Goal: Transaction & Acquisition: Purchase product/service

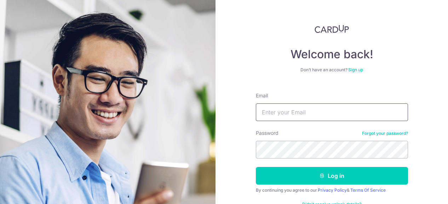
drag, startPoint x: 0, startPoint y: 0, endPoint x: 275, endPoint y: 116, distance: 298.2
click at [275, 116] on input "Email" at bounding box center [332, 113] width 152 height 18
type input "cqinghua@yahoo.com"
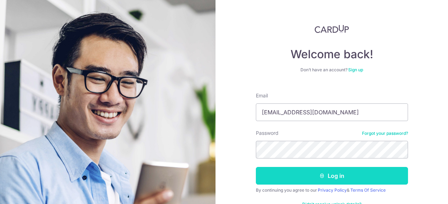
click at [338, 177] on button "Log in" at bounding box center [332, 176] width 152 height 18
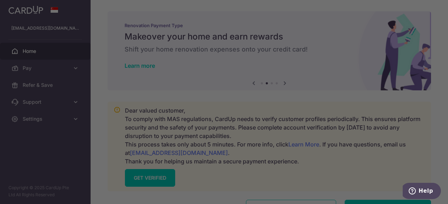
click at [345, 46] on div at bounding box center [226, 103] width 452 height 206
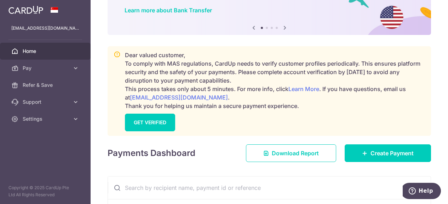
scroll to position [66, 0]
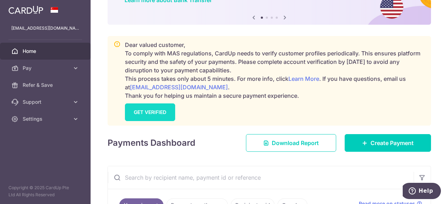
click at [168, 112] on link "GET VERIFIED" at bounding box center [150, 113] width 50 height 18
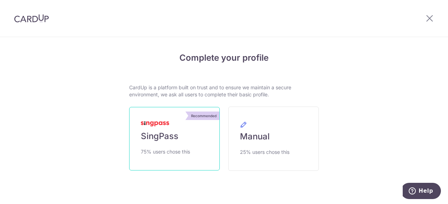
click at [174, 145] on link "Recommended SingPass 75% users chose this" at bounding box center [174, 139] width 91 height 64
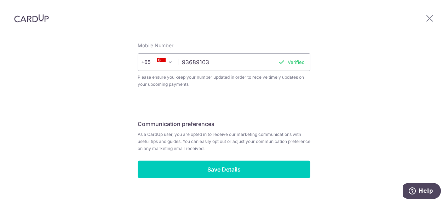
scroll to position [288, 0]
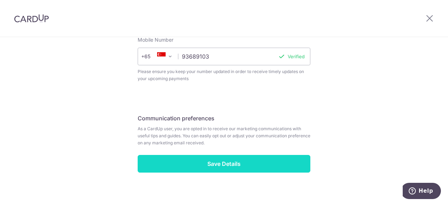
click at [275, 156] on input "Save Details" at bounding box center [224, 164] width 173 height 18
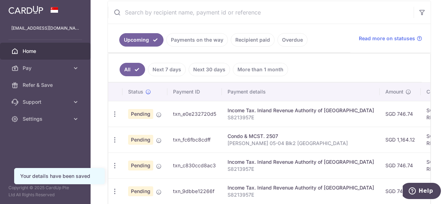
scroll to position [128, 0]
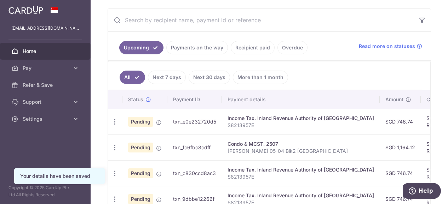
click at [193, 48] on link "Payments on the way" at bounding box center [197, 47] width 62 height 13
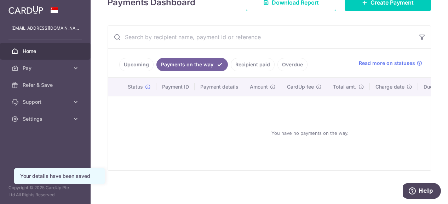
click at [250, 63] on link "Recipient paid" at bounding box center [252, 64] width 44 height 13
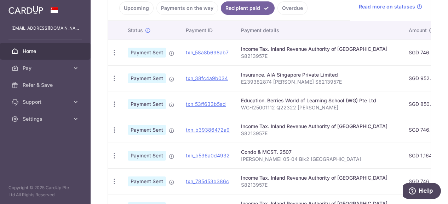
scroll to position [168, 0]
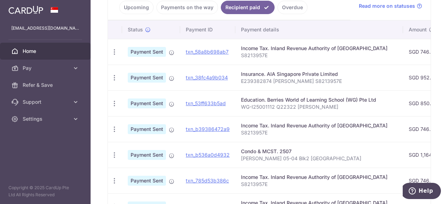
click at [286, 107] on p "WG-I25001112 Q22322 [PERSON_NAME]" at bounding box center [319, 107] width 156 height 7
copy tr "WG-I25001112 Q22322 [PERSON_NAME]"
click at [150, 102] on span "Payment Sent" at bounding box center [147, 104] width 38 height 10
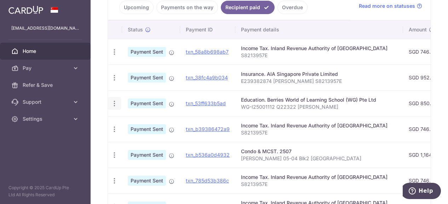
click at [113, 102] on icon "button" at bounding box center [114, 103] width 7 height 7
click at [267, 106] on p "WG-I25001112 Q22322 [PERSON_NAME]" at bounding box center [319, 107] width 156 height 7
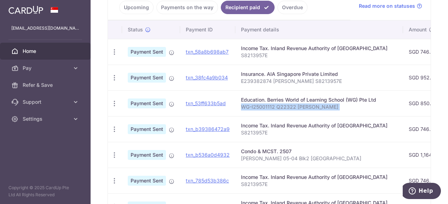
click at [267, 106] on p "WG-I25001112 Q22322 Chua Yun Han" at bounding box center [319, 107] width 156 height 7
copy tr "WG-I25001112 Q22322 Chua Yun Han"
click at [403, 106] on td "SGD 850.20" at bounding box center [425, 104] width 45 height 26
click at [404, 103] on td "SGD 850.20" at bounding box center [425, 104] width 45 height 26
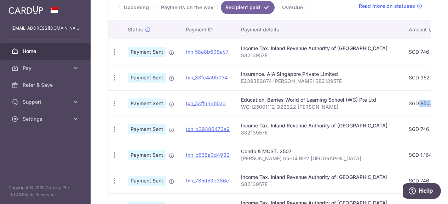
click at [404, 103] on td "SGD 850.20" at bounding box center [425, 104] width 45 height 26
copy tr "SGD 850.20"
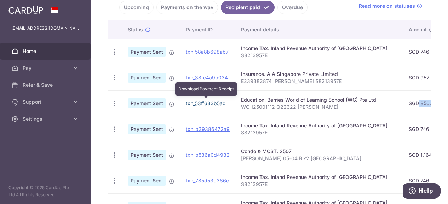
click at [204, 101] on link "txn_53ff633b5ad" at bounding box center [206, 103] width 40 height 6
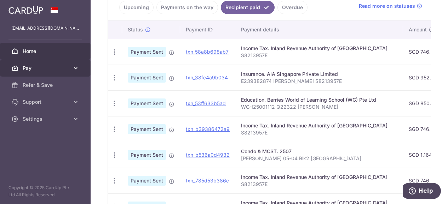
click at [74, 63] on link "Pay" at bounding box center [45, 68] width 91 height 17
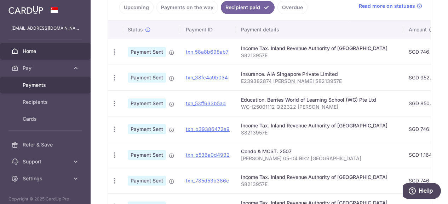
click at [46, 85] on span "Payments" at bounding box center [46, 85] width 47 height 7
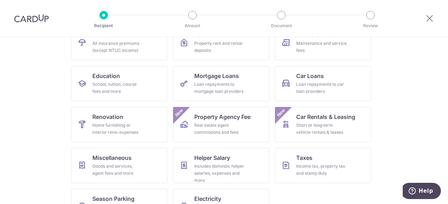
scroll to position [78, 0]
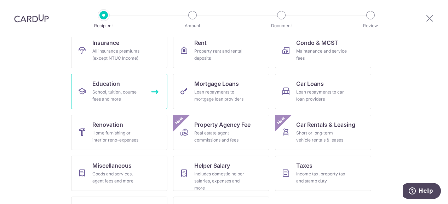
click at [111, 93] on div "School, tuition, course fees and more" at bounding box center [117, 96] width 51 height 14
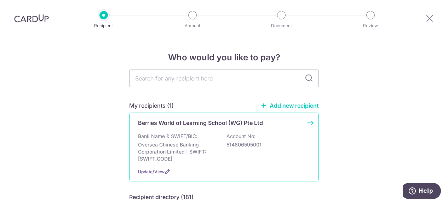
click at [241, 141] on div "Bank Name & SWIFT/BIC: Oversea Chinese Banking Corporation Limited | SWIFT: [SW…" at bounding box center [224, 148] width 172 height 30
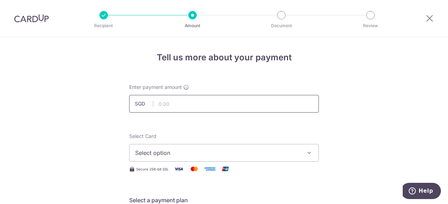
click at [241, 108] on input "text" at bounding box center [223, 104] width 189 height 18
type input "1,088.00"
click at [200, 150] on span "Select option" at bounding box center [217, 153] width 165 height 8
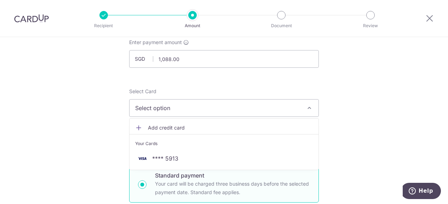
scroll to position [46, 0]
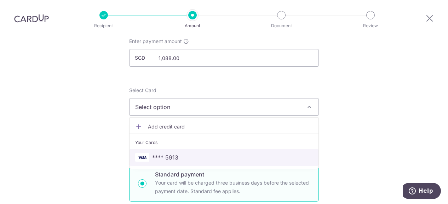
click at [206, 155] on span "**** 5913" at bounding box center [223, 157] width 177 height 8
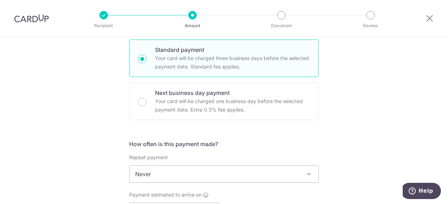
scroll to position [228, 0]
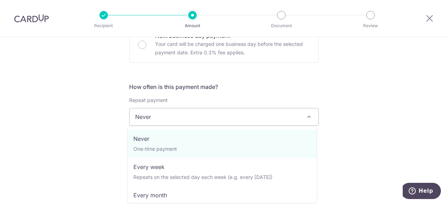
click at [275, 116] on span "Never" at bounding box center [223, 117] width 189 height 17
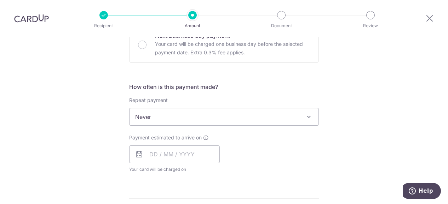
click at [335, 97] on div "Tell us more about your payment Enter payment amount SGD 1,088.00 1088.00 Selec…" at bounding box center [224, 129] width 448 height 640
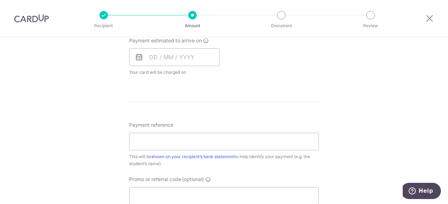
scroll to position [326, 0]
click at [279, 140] on input "Payment reference" at bounding box center [223, 142] width 189 height 18
paste input "OFF225"
type input "OFF225"
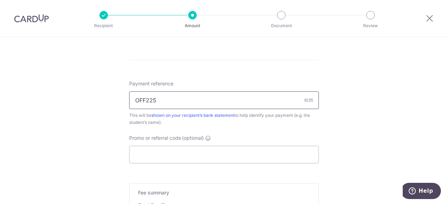
click at [186, 100] on input "OFF225" at bounding box center [223, 101] width 189 height 18
paste input "OFF225"
click at [176, 159] on input "OFF225" at bounding box center [223, 155] width 189 height 18
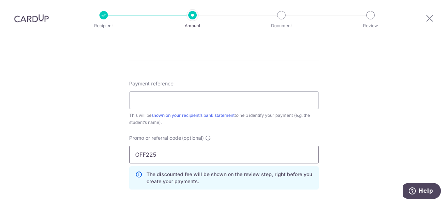
type input "OFF225"
click at [200, 88] on div "Payment reference 0/35 This will be shown on your recipient’s bank statement to…" at bounding box center [223, 103] width 189 height 46
click at [190, 100] on input "Payment reference" at bounding box center [223, 101] width 189 height 18
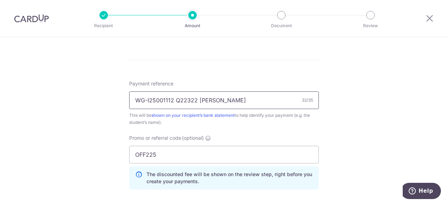
click at [161, 103] on input "WG-I25001112 Q22322 Chua Yun Han" at bounding box center [223, 101] width 189 height 18
type input "WG-I25002476 Q22322 [PERSON_NAME]"
click at [325, 124] on div "Tell us more about your payment Enter payment amount SGD 1,088.00 1088.00 Selec…" at bounding box center [224, 6] width 448 height 671
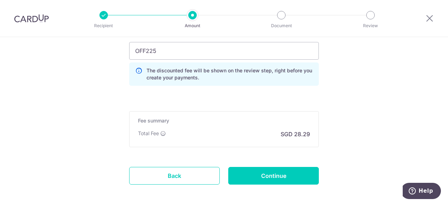
scroll to position [502, 0]
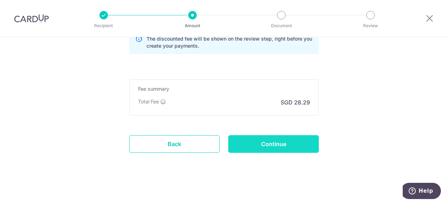
click at [297, 140] on input "Continue" at bounding box center [273, 144] width 91 height 18
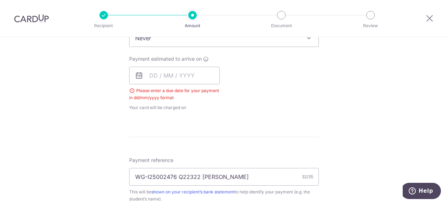
scroll to position [274, 0]
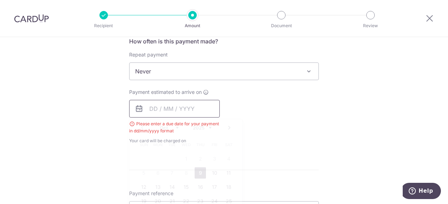
click at [158, 110] on input "text" at bounding box center [174, 109] width 91 height 18
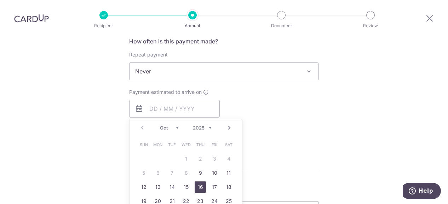
click at [199, 188] on link "16" at bounding box center [199, 187] width 11 height 11
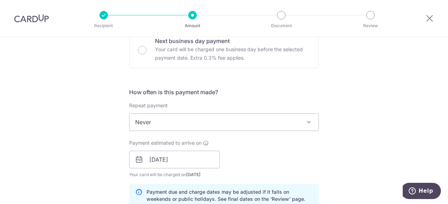
scroll to position [270, 0]
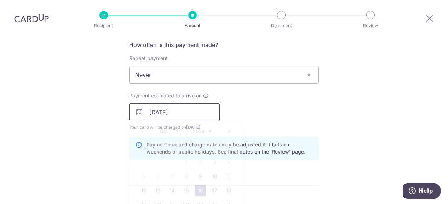
click at [182, 112] on input "16/10/2025" at bounding box center [174, 113] width 91 height 18
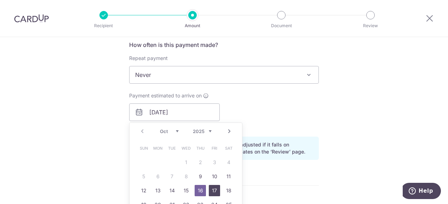
click at [209, 191] on link "17" at bounding box center [214, 190] width 11 height 11
type input "17/10/2025"
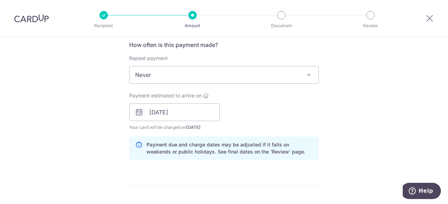
click at [212, 190] on form "Enter payment amount SGD 1,088.00 1088.00 Select Card **** 5913 Add credit card…" at bounding box center [223, 124] width 189 height 620
click at [217, 174] on form "Enter payment amount SGD 1,088.00 1088.00 Select Card **** 5913 Add credit card…" at bounding box center [223, 124] width 189 height 620
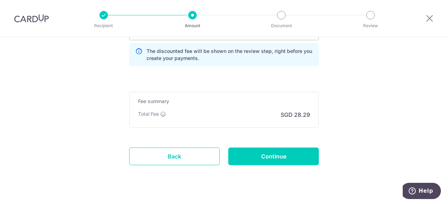
scroll to position [519, 0]
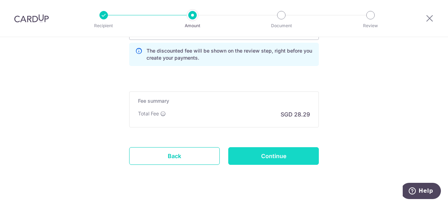
click at [284, 159] on input "Continue" at bounding box center [273, 156] width 91 height 18
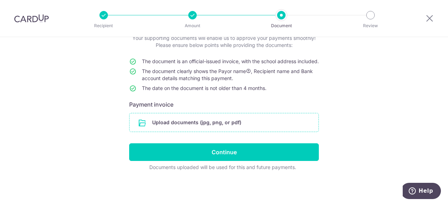
click at [283, 118] on input "file" at bounding box center [223, 122] width 189 height 18
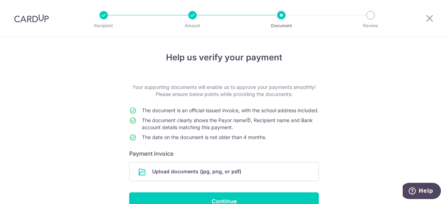
scroll to position [56, 0]
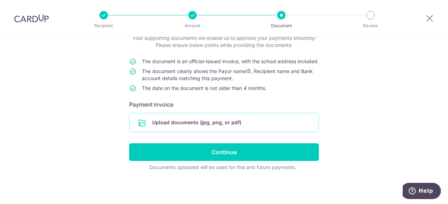
click at [199, 123] on input "file" at bounding box center [223, 122] width 189 height 18
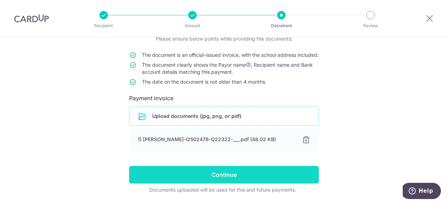
click at [293, 181] on input "Continue" at bounding box center [223, 175] width 189 height 18
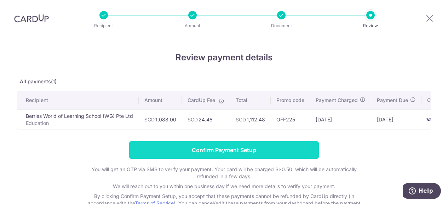
click at [292, 158] on input "Confirm Payment Setup" at bounding box center [223, 150] width 189 height 18
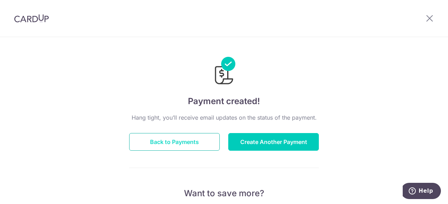
click at [173, 147] on button "Back to Payments" at bounding box center [174, 142] width 91 height 18
